Goal: Transaction & Acquisition: Register for event/course

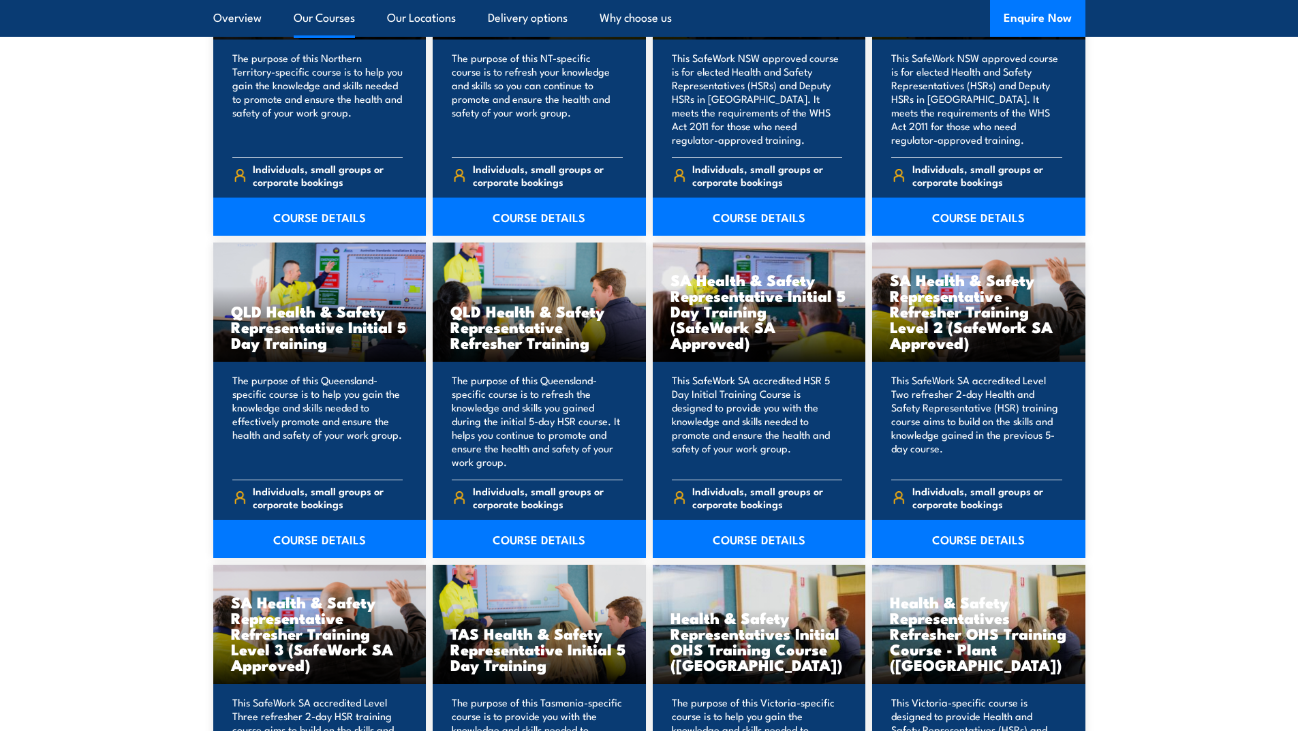
scroll to position [1568, 0]
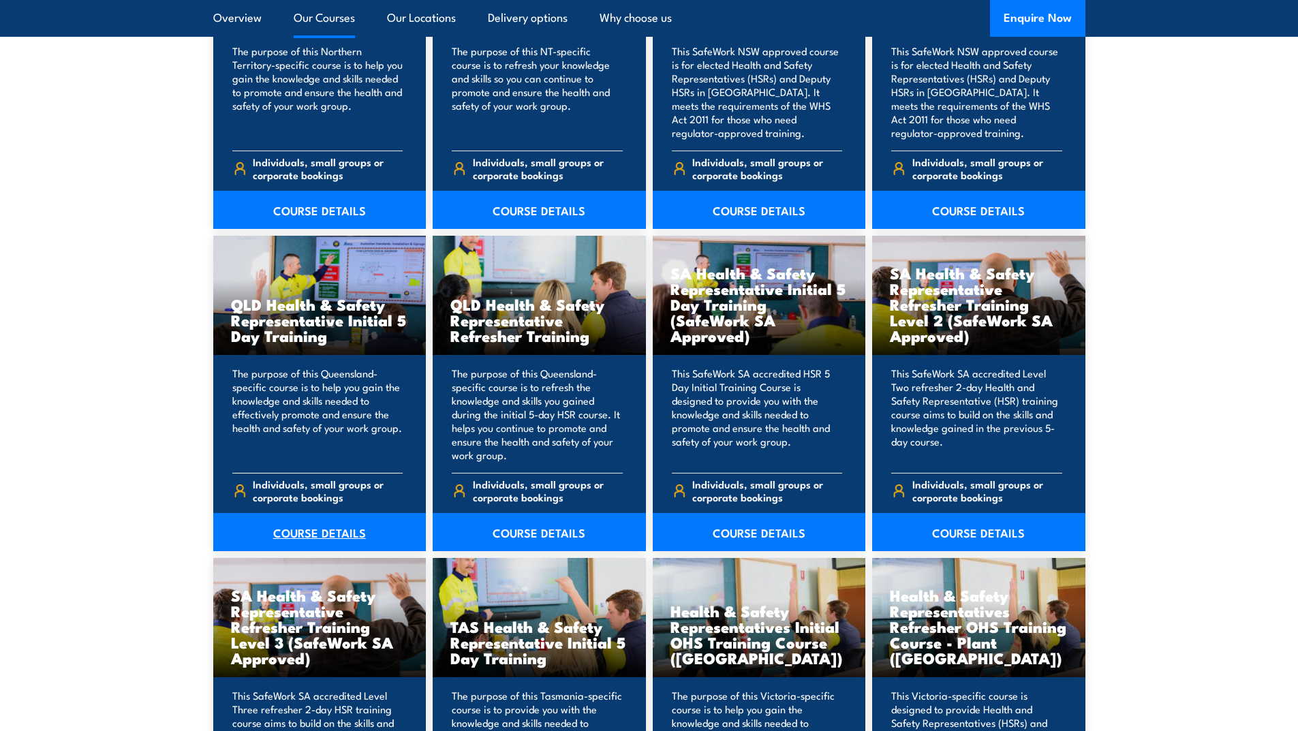
click at [326, 534] on link "COURSE DETAILS" at bounding box center [319, 532] width 213 height 38
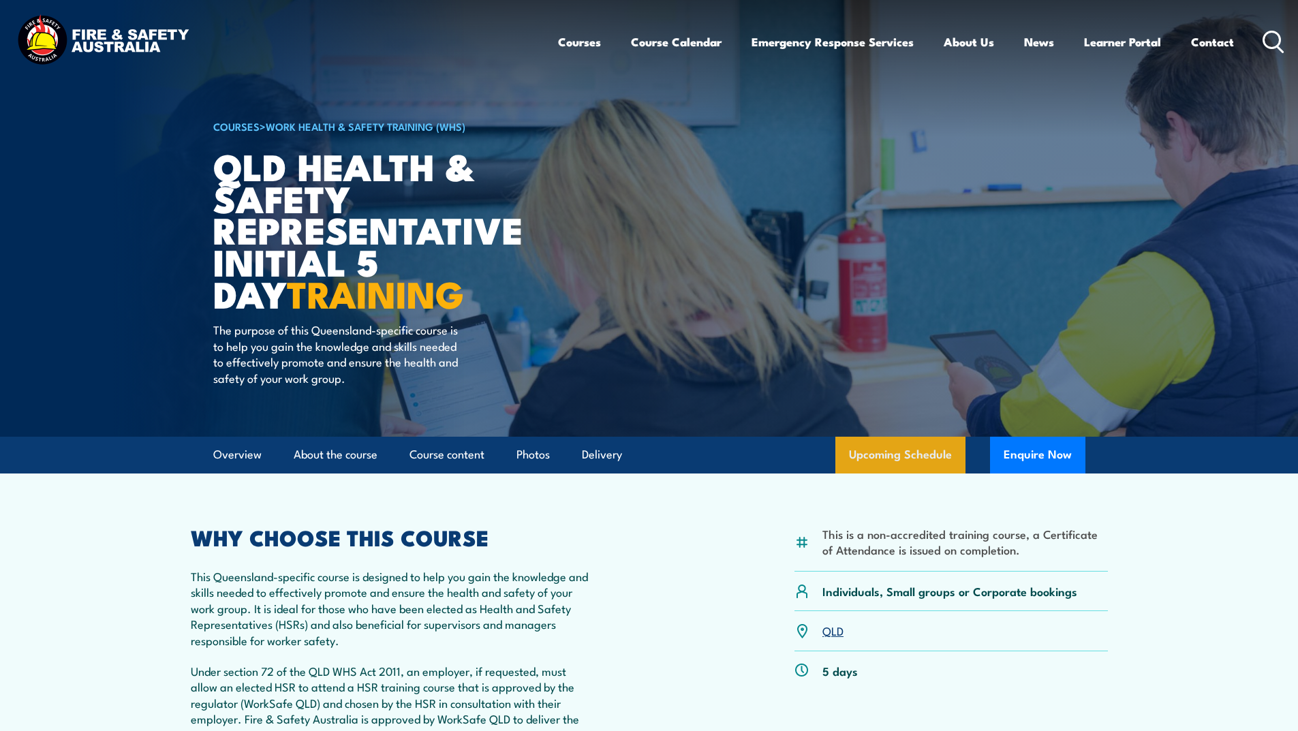
click at [868, 454] on link "Upcoming Schedule" at bounding box center [901, 455] width 130 height 37
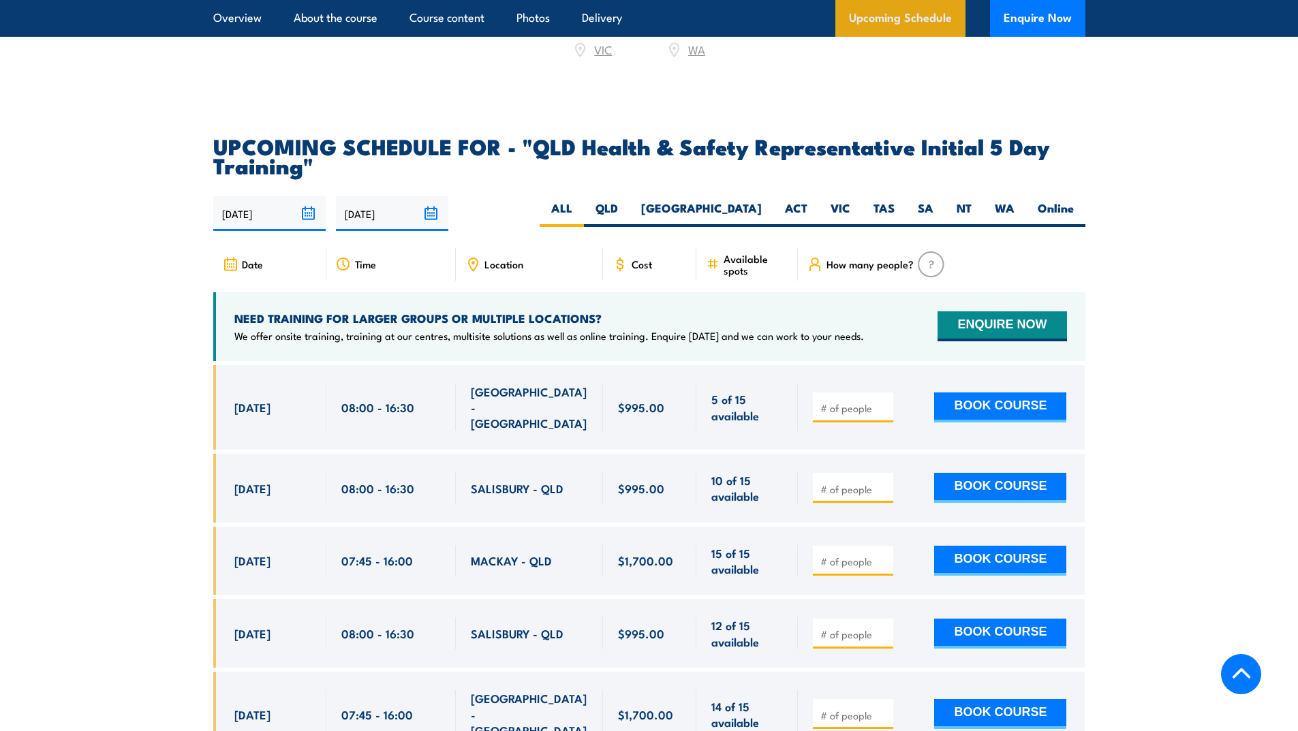
scroll to position [2428, 0]
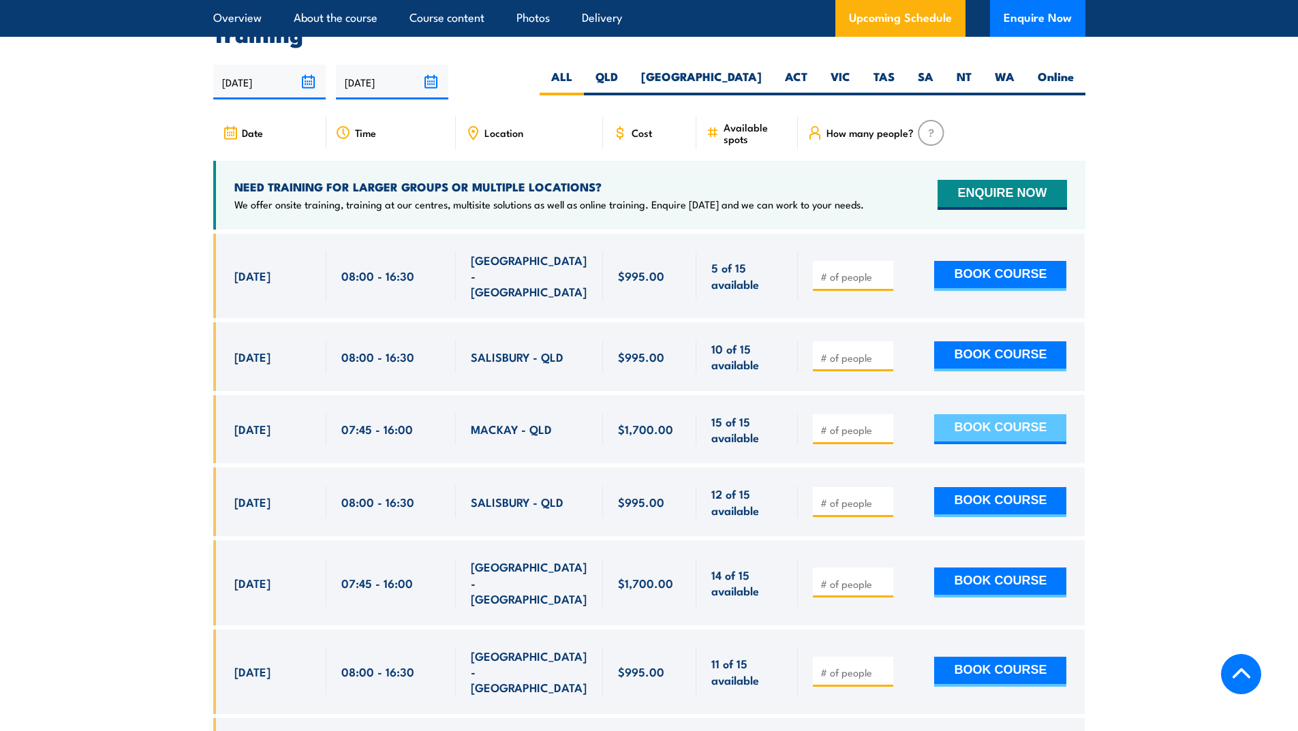
click at [1020, 414] on button "BOOK COURSE" at bounding box center [1000, 429] width 132 height 30
type input "1"
click at [1020, 414] on button "BOOK COURSE" at bounding box center [1000, 429] width 132 height 30
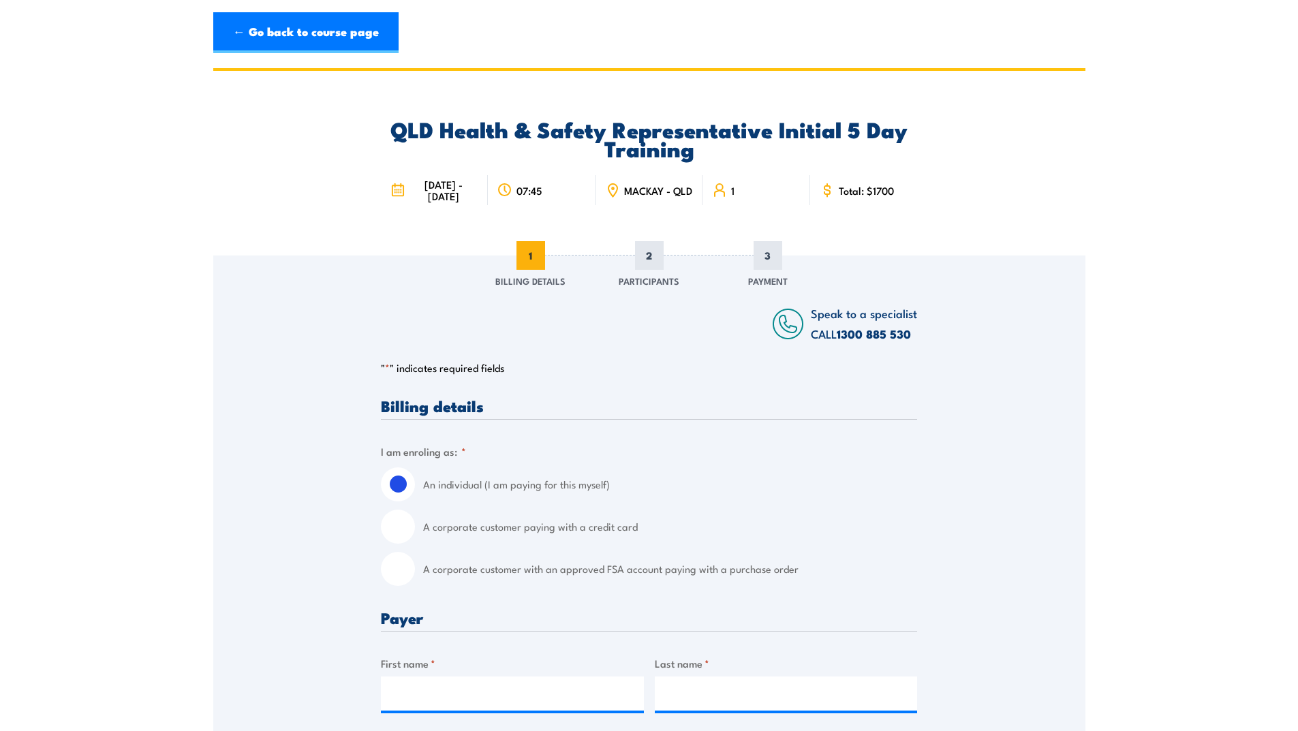
click at [400, 536] on input "A corporate customer paying with a credit card" at bounding box center [398, 527] width 34 height 34
radio input "true"
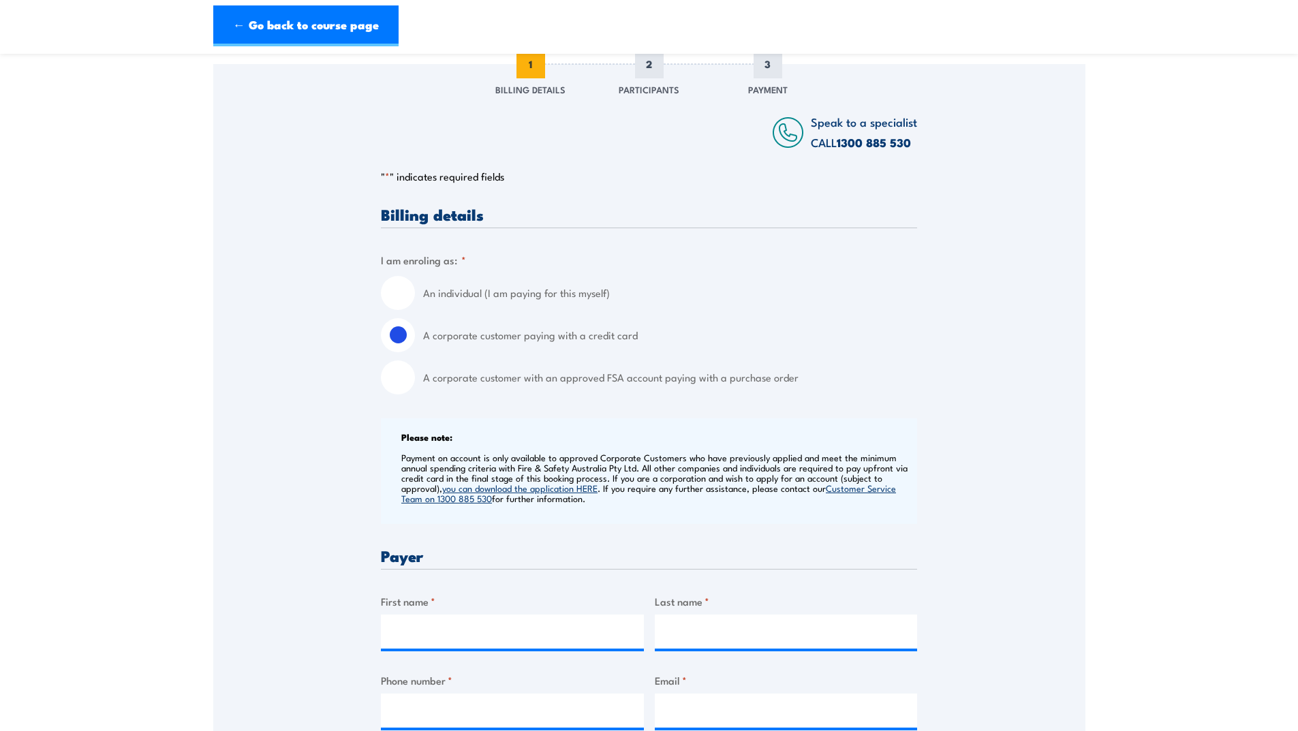
scroll to position [341, 0]
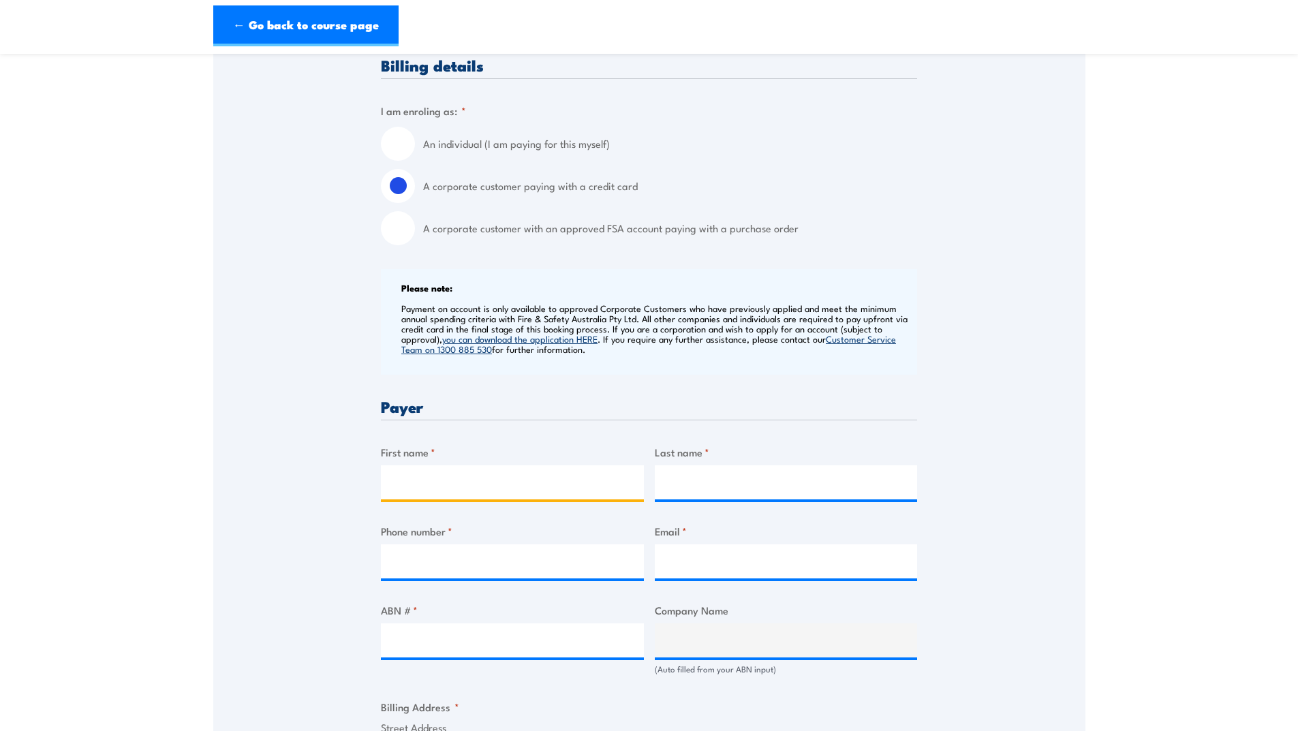
click at [507, 500] on input "First name *" at bounding box center [512, 483] width 263 height 34
type input "Kathryn"
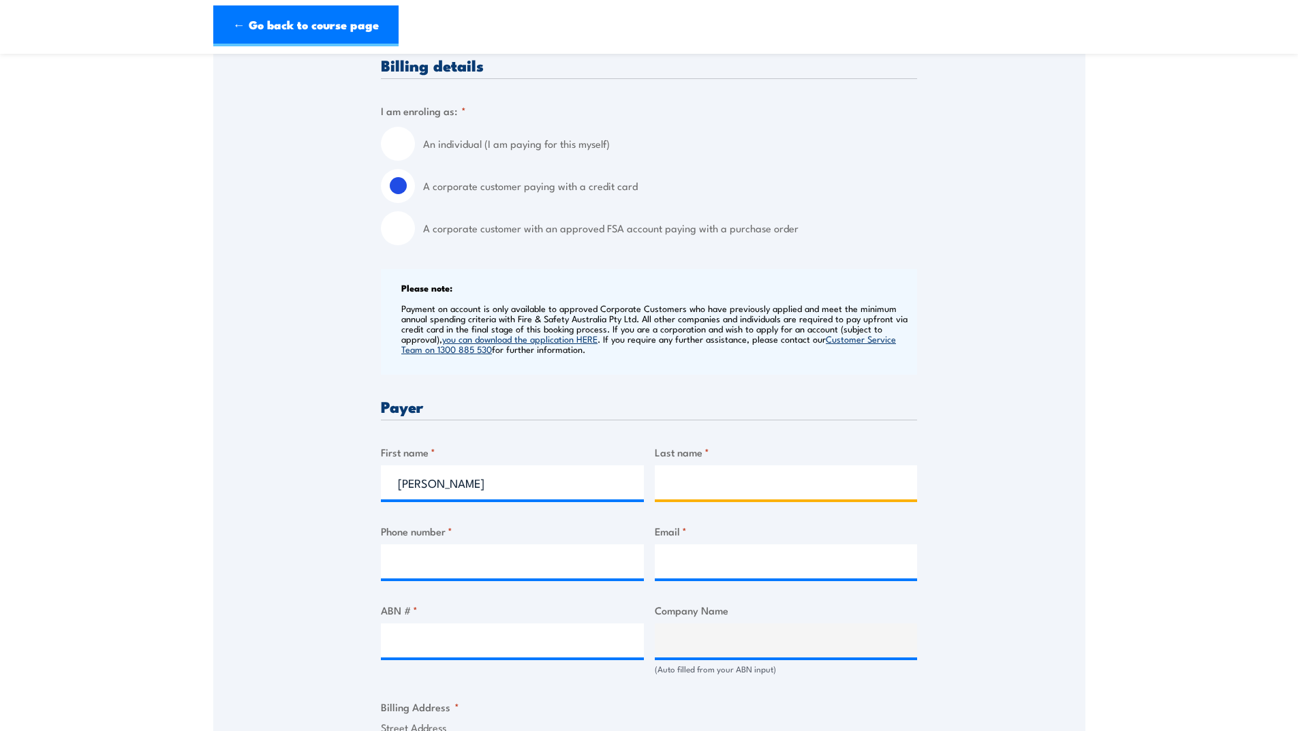
type input "Reid"
type input "0437455553"
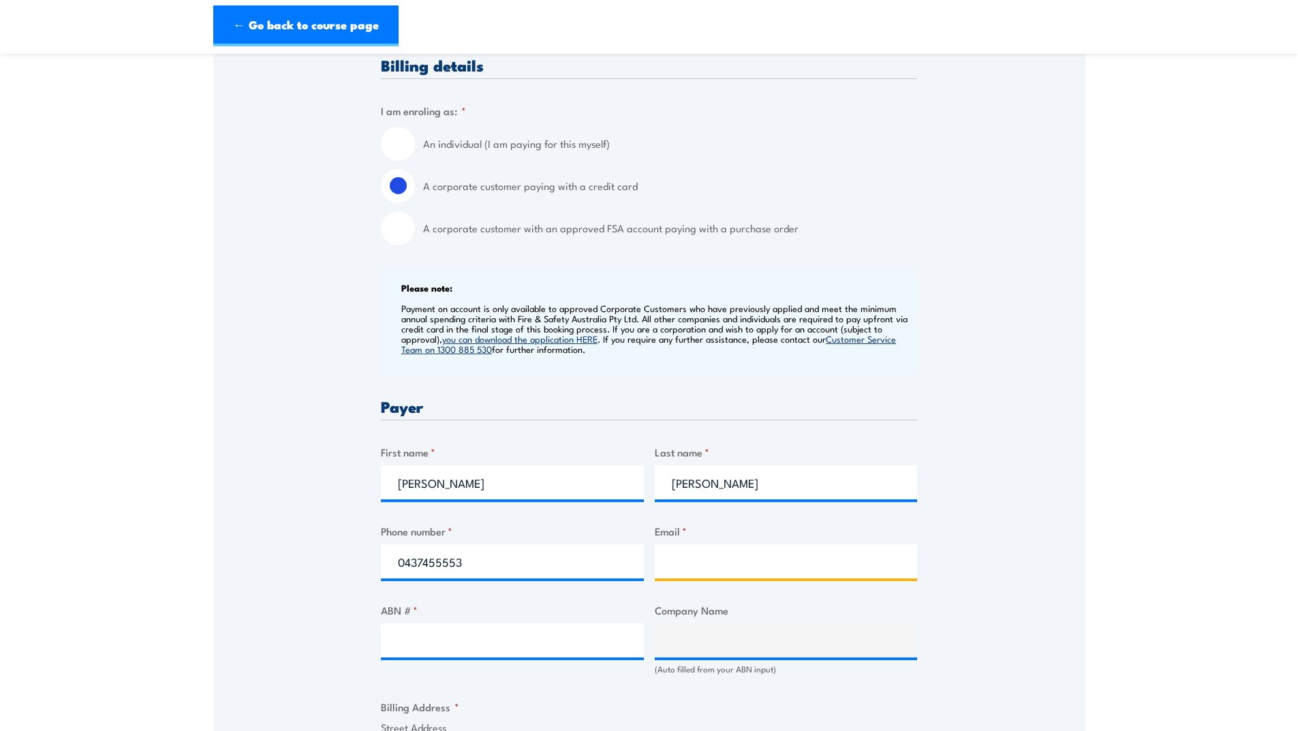
type input "kathryn.reid@ambulance.qld.gov.au"
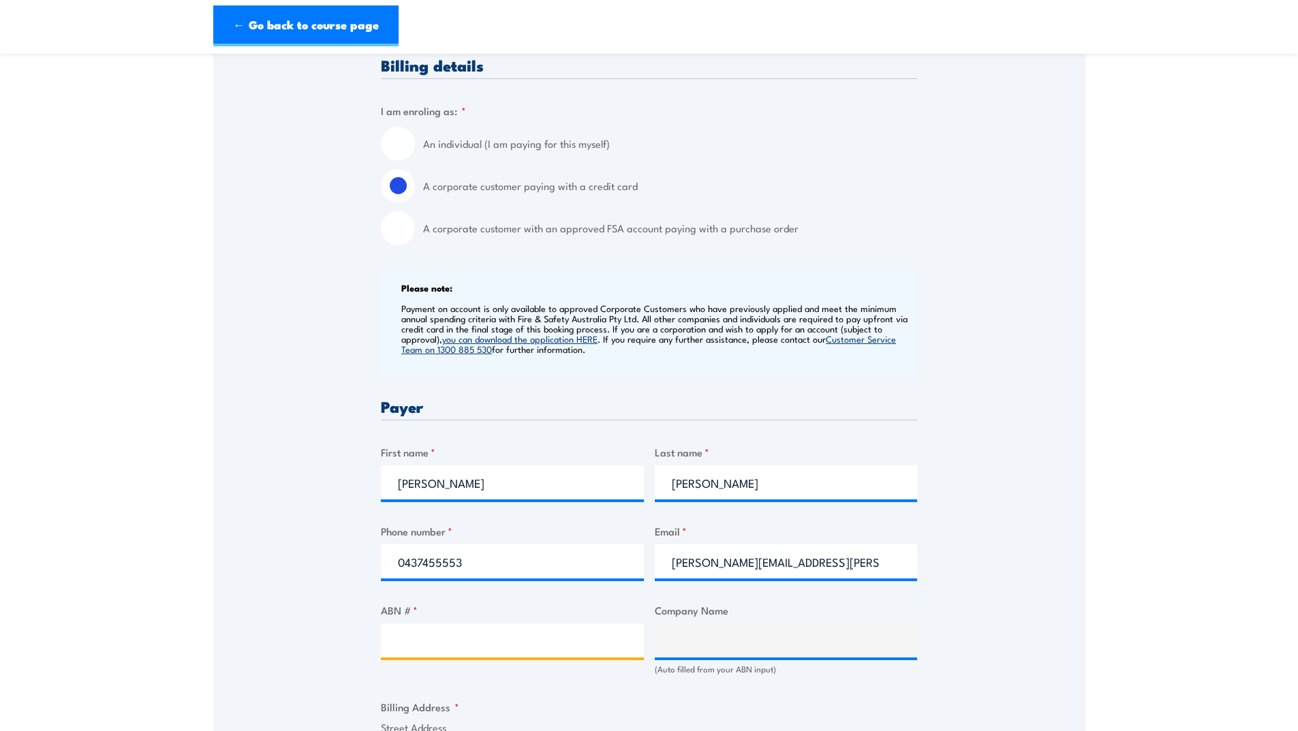
click at [468, 654] on input "ABN # *" at bounding box center [512, 641] width 263 height 34
click at [441, 640] on input "ABN # *" at bounding box center [512, 641] width 263 height 34
paste input "89 519 542 578"
type input "89 519 542 578"
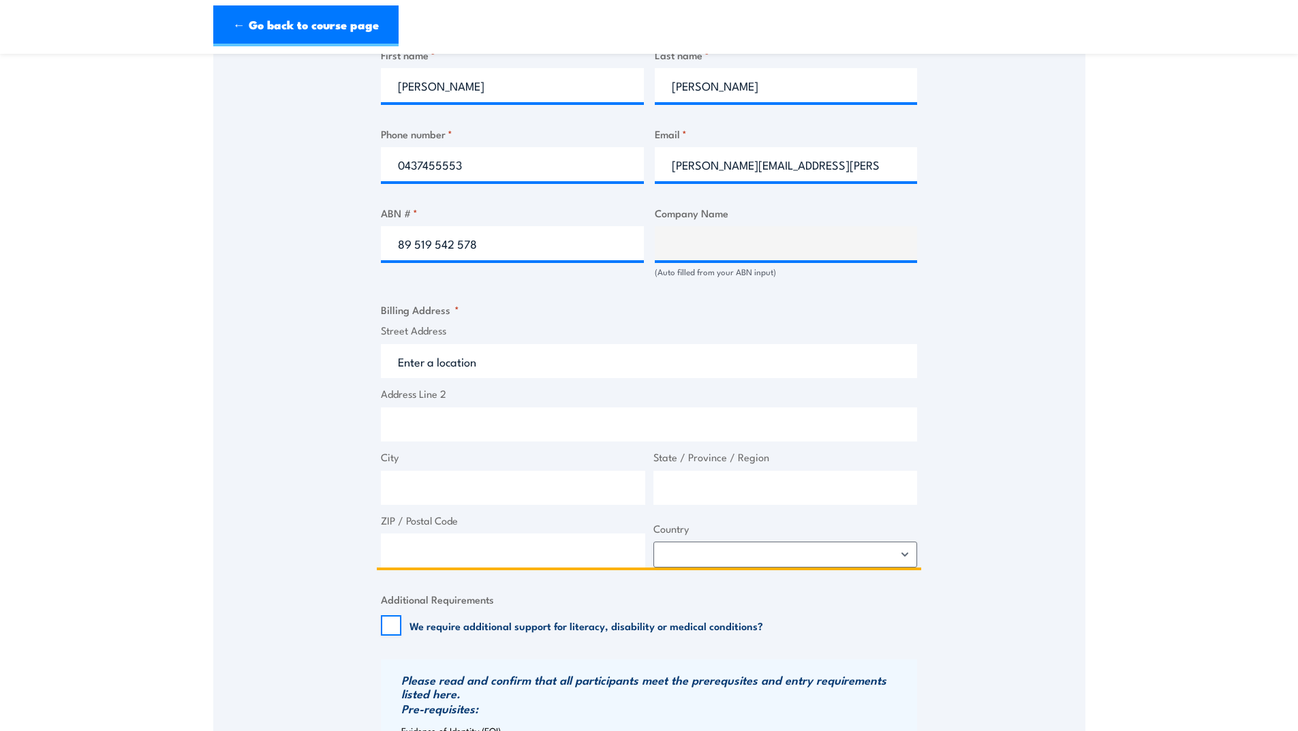
scroll to position [745, 0]
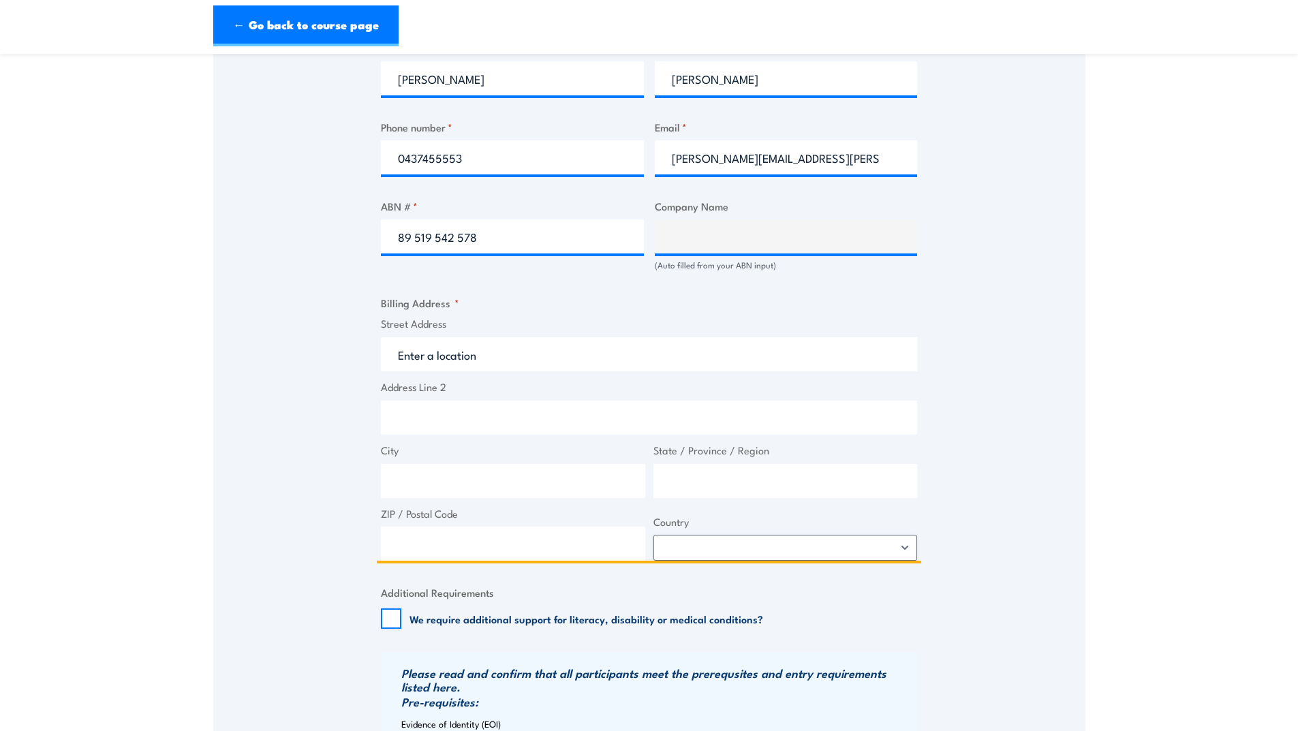
click at [425, 365] on input "Street Address" at bounding box center [649, 354] width 536 height 34
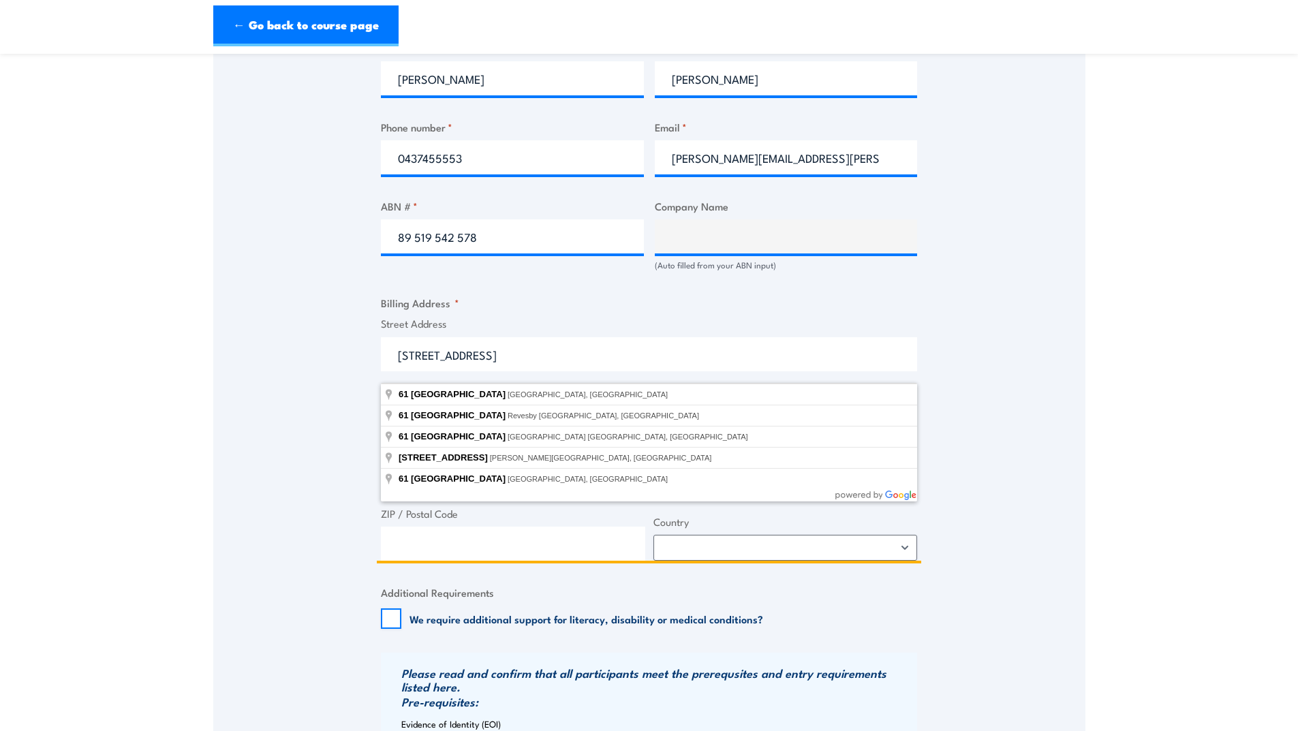
click at [475, 371] on input "61 Beaconsfiled Road" at bounding box center [649, 354] width 536 height 34
click at [528, 364] on input "61 Beaconsfield Road" at bounding box center [649, 354] width 536 height 34
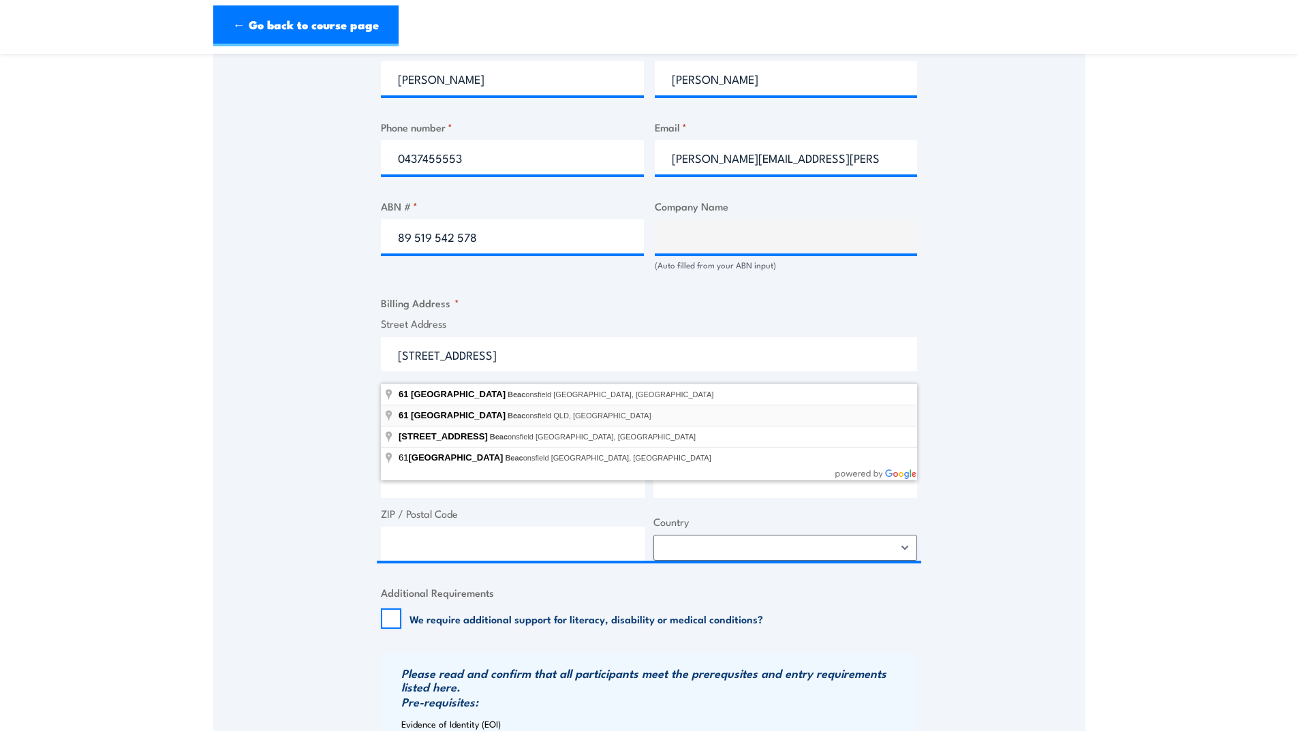
type input "61 Beaconsfield Road, Beaconsfield QLD, Australia"
type input "61 Beaconsfield Rd"
type input "Beaconsfield"
type input "Queensland"
type input "4740"
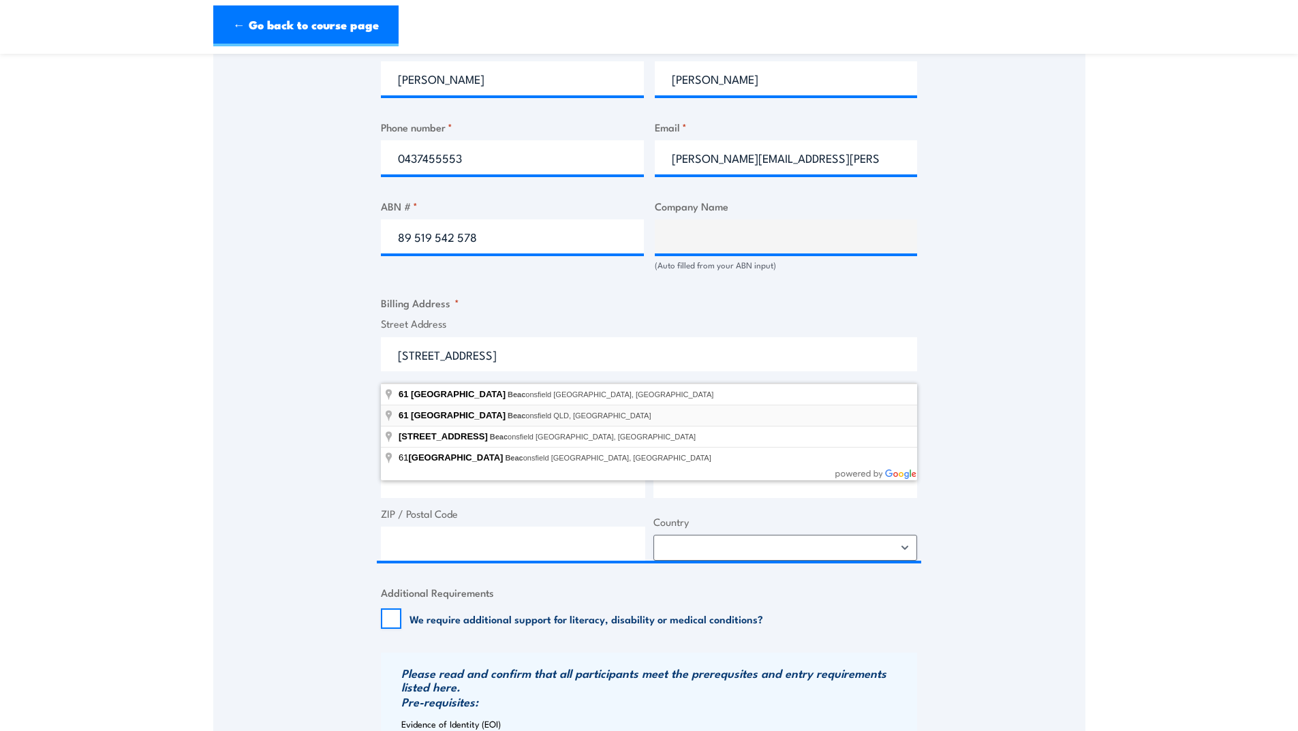
select select "Australia"
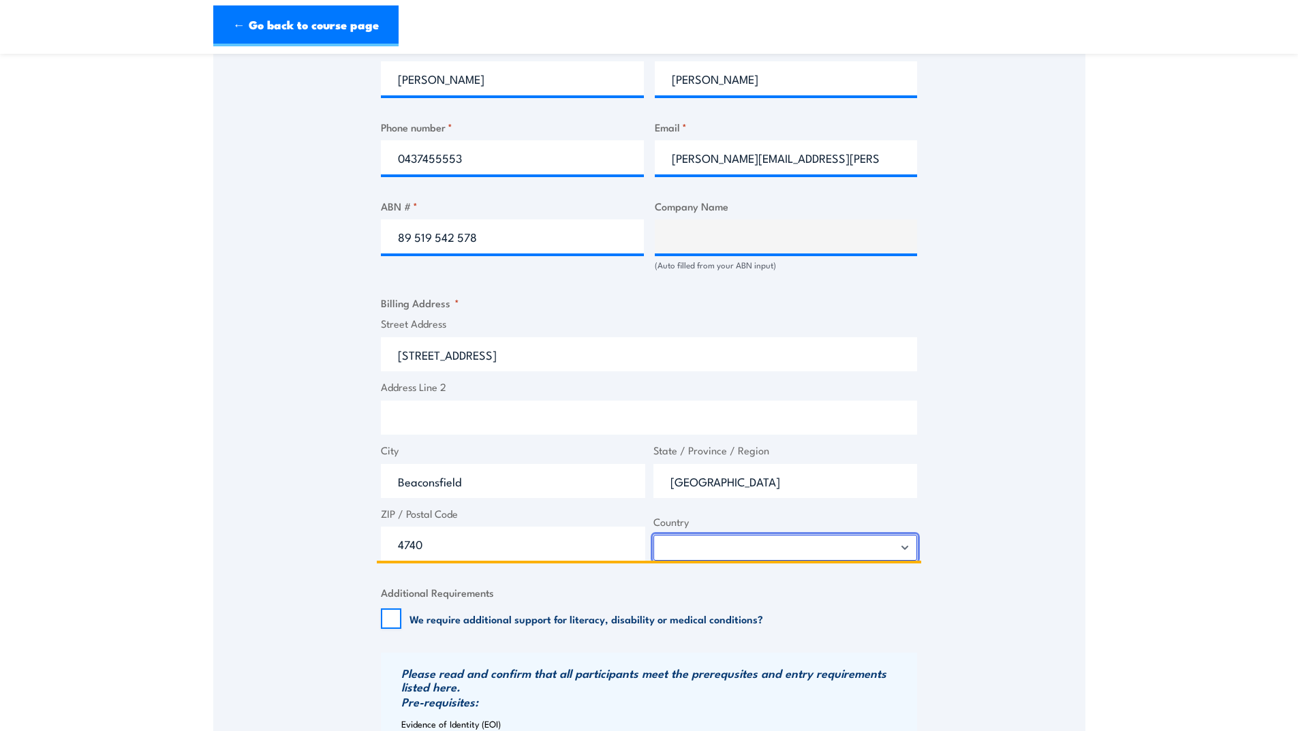
click at [908, 558] on select "Afghanistan Albania Algeria American Samoa Andorra Angola Anguilla Antarctica A…" at bounding box center [786, 548] width 264 height 26
click at [654, 547] on select "Afghanistan Albania Algeria American Samoa Andorra Angola Anguilla Antarctica A…" at bounding box center [786, 548] width 264 height 26
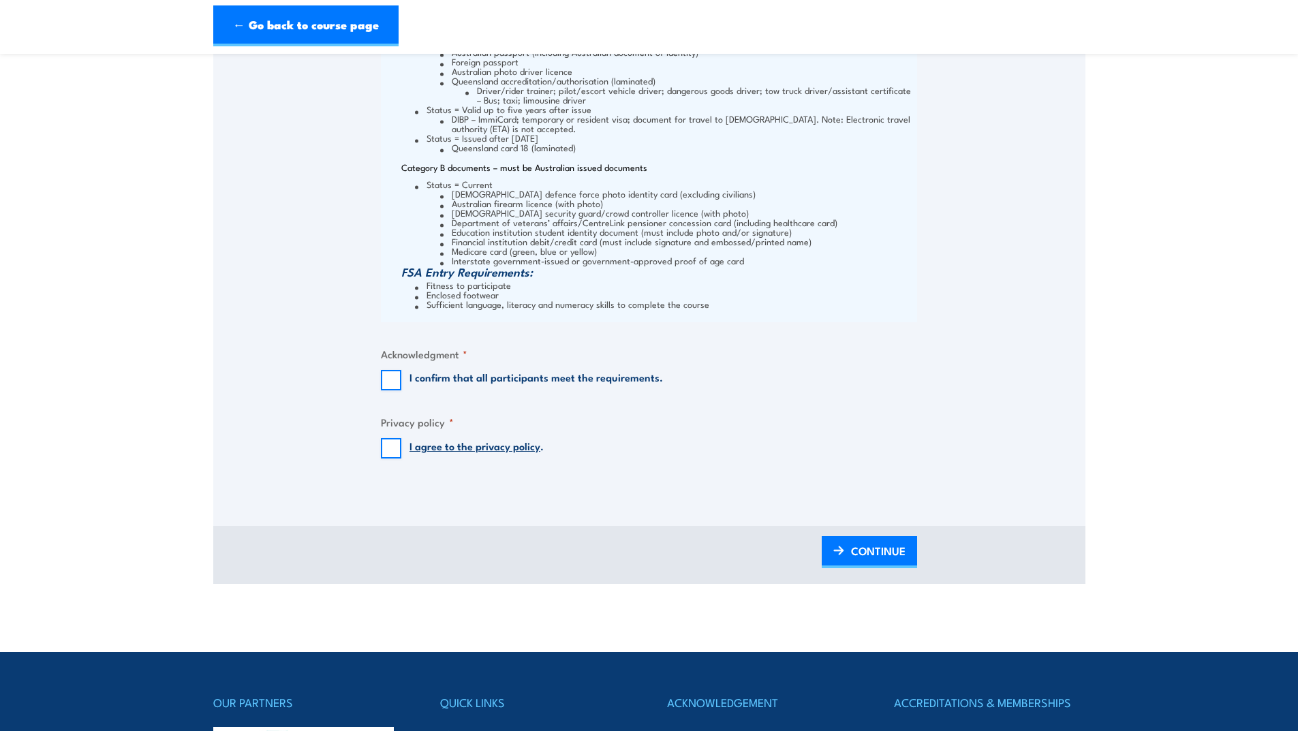
scroll to position [1631, 0]
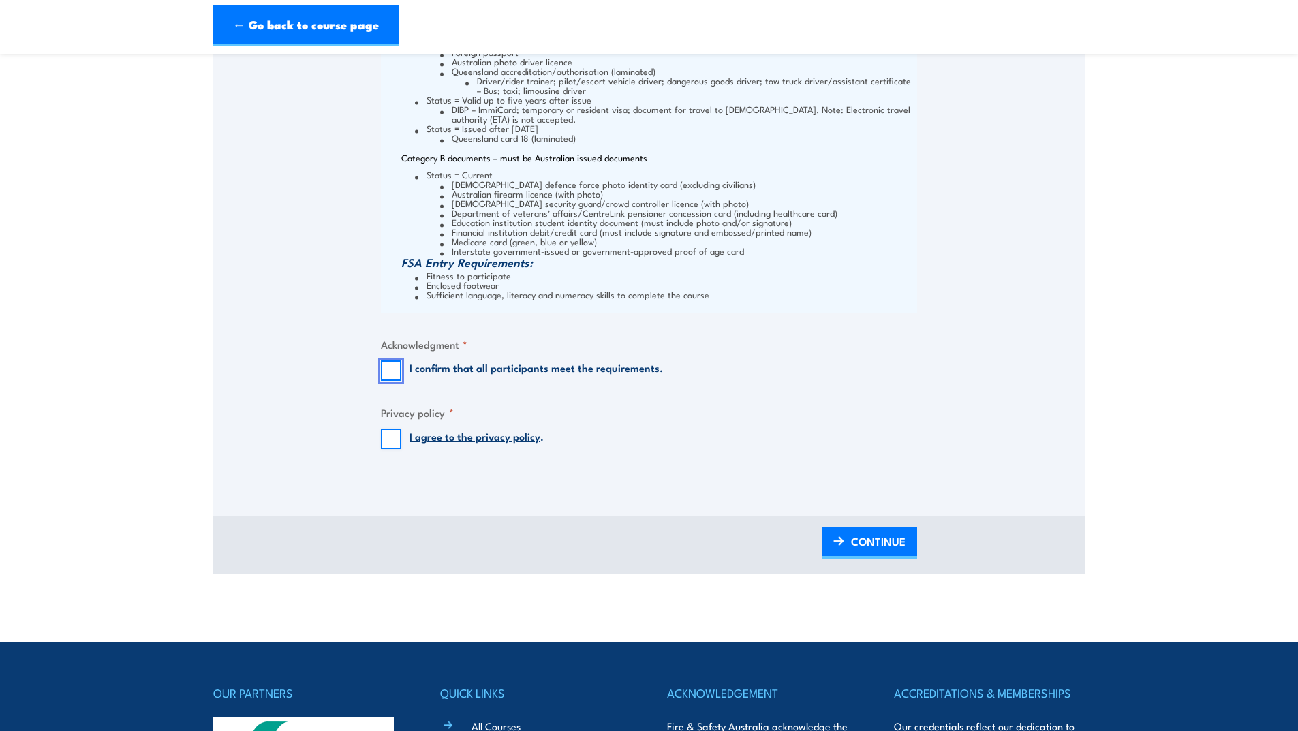
click at [395, 376] on input "I confirm that all participants meet the requirements." at bounding box center [391, 371] width 20 height 20
checkbox input "true"
click at [394, 449] on input "I agree to the privacy policy ." at bounding box center [391, 439] width 20 height 20
checkbox input "true"
click at [871, 549] on span "CONTINUE" at bounding box center [878, 541] width 55 height 36
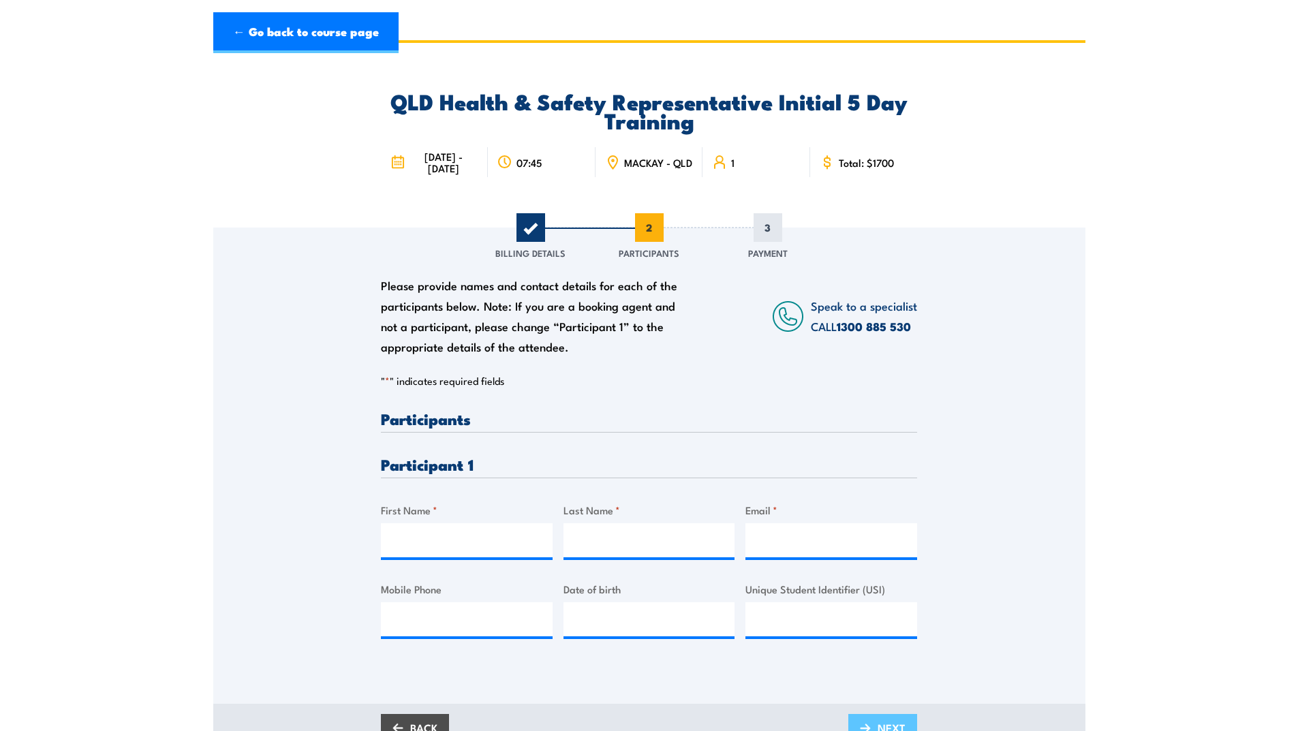
scroll to position [0, 0]
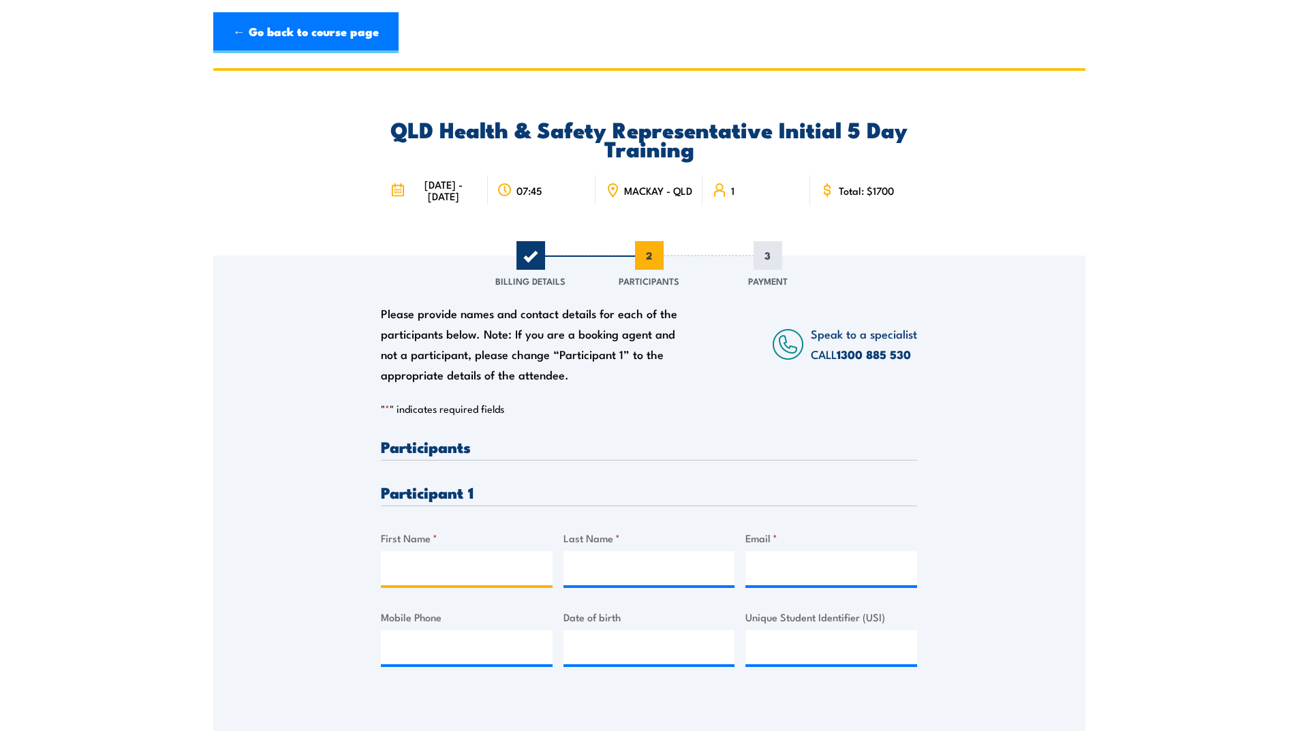
click at [476, 581] on input "First Name *" at bounding box center [467, 568] width 172 height 34
type input "Jack"
type input "Dempsey"
click at [780, 581] on input "Email *" at bounding box center [832, 568] width 172 height 34
type input "kathryn.reid@ambulance.qld.gov.au"
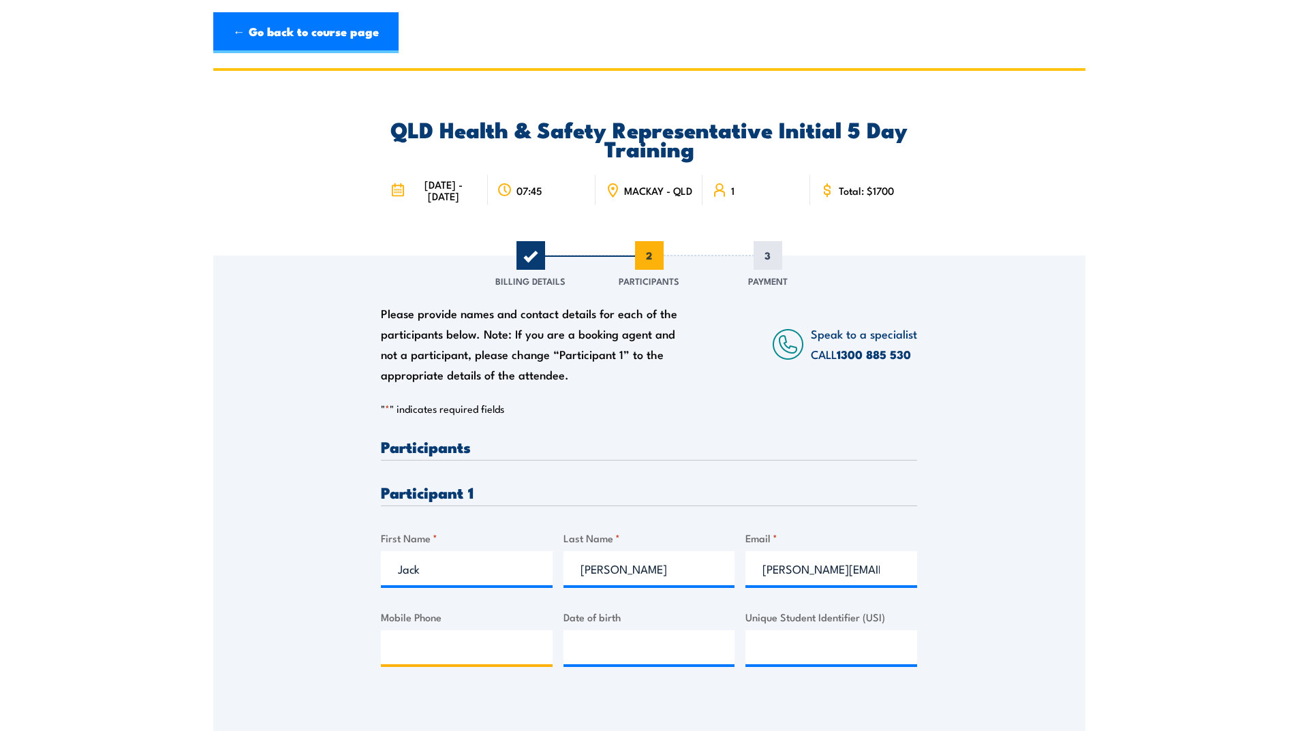
type input "0749674311"
click at [824, 583] on input "kathryn.reid@ambulance.qld.gov.au" at bounding box center [832, 568] width 172 height 34
type input "jack.dempsey@ambulance.qld.gov.au"
drag, startPoint x: 462, startPoint y: 659, endPoint x: 343, endPoint y: 644, distance: 120.2
click at [344, 643] on div "Please provide names and contact details for each of the participants below. No…" at bounding box center [649, 475] width 872 height 438
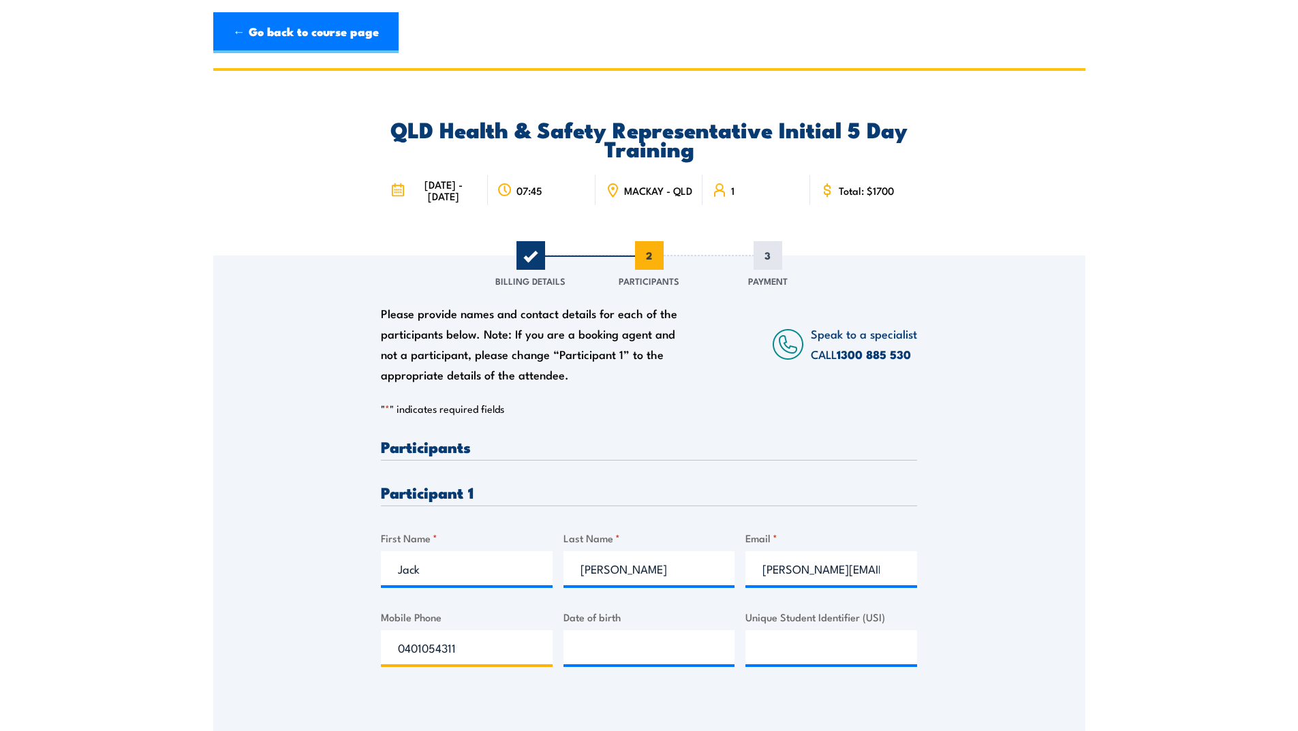
type input "0401054311"
click at [642, 661] on input "__/__/____" at bounding box center [650, 647] width 172 height 34
click at [583, 663] on input "__/__/____" at bounding box center [650, 647] width 172 height 34
type input "29/09/1992"
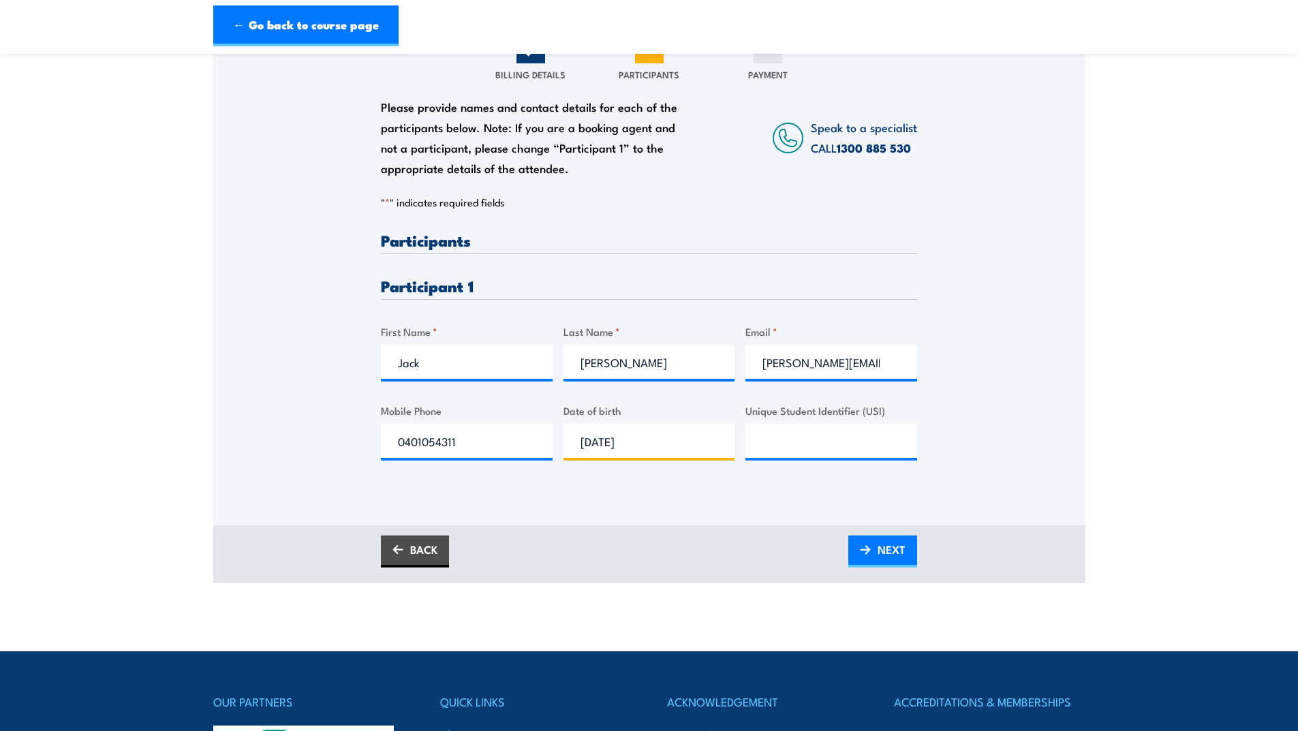
scroll to position [273, 0]
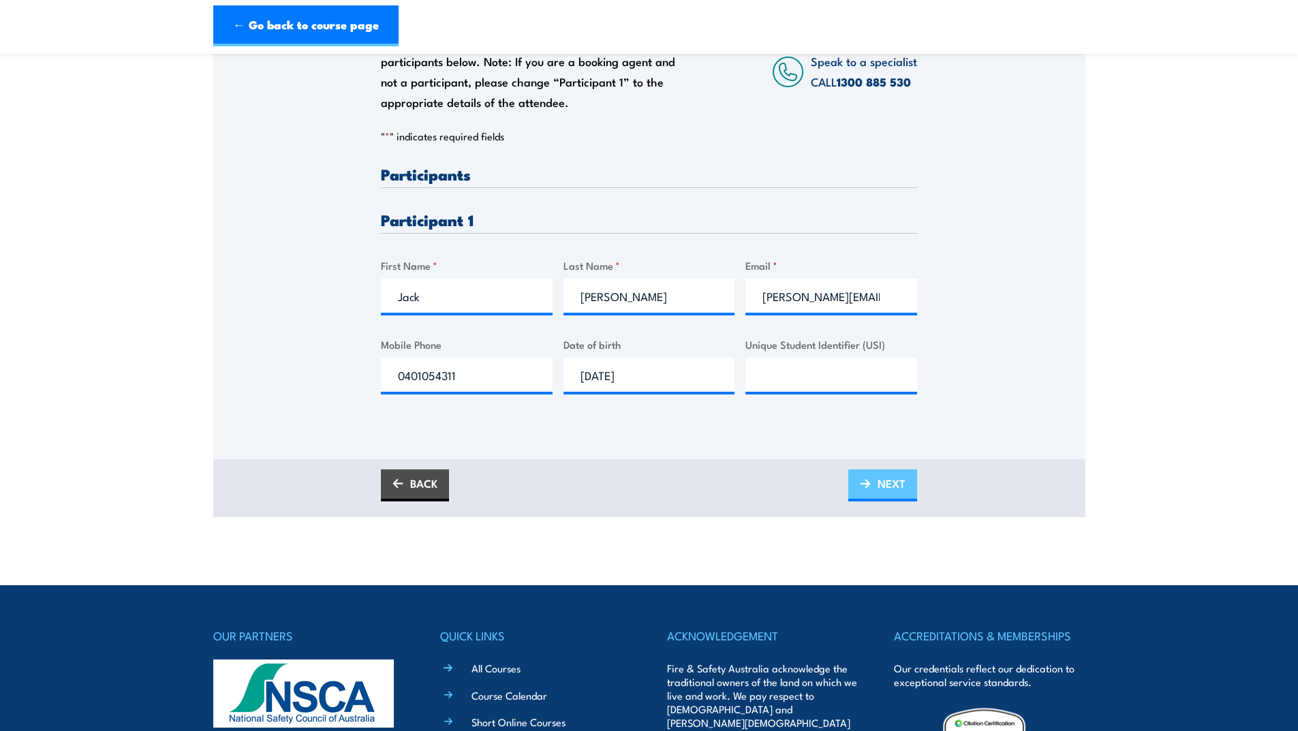
click at [879, 502] on span "NEXT" at bounding box center [892, 484] width 28 height 36
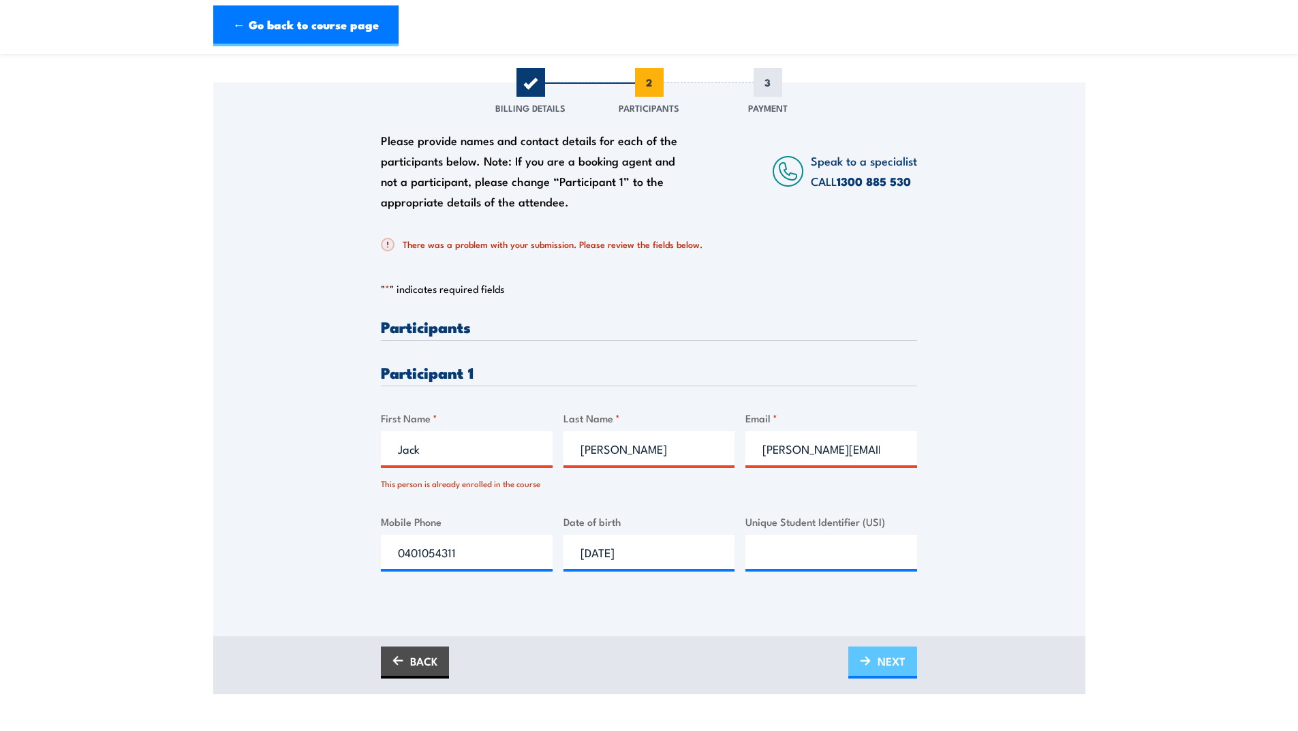
scroll to position [136, 0]
